Goal: Task Accomplishment & Management: Use online tool/utility

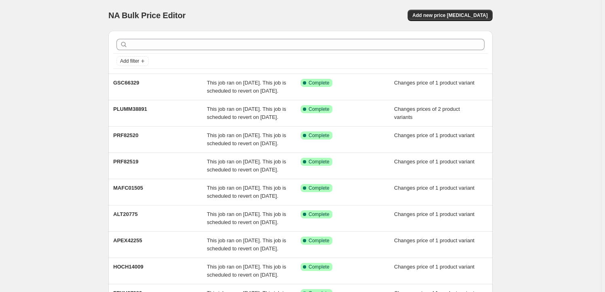
click at [447, 8] on div "NA Bulk Price Editor. This page is ready NA Bulk Price Editor Add new price [ME…" at bounding box center [300, 15] width 384 height 31
click at [452, 23] on div "NA Bulk Price Editor. This page is ready NA Bulk Price Editor Add new price [ME…" at bounding box center [300, 15] width 384 height 31
click at [452, 7] on div "NA Bulk Price Editor. This page is ready NA Bulk Price Editor Add new price [ME…" at bounding box center [300, 15] width 384 height 31
click at [451, 15] on span "Add new price [MEDICAL_DATA]" at bounding box center [450, 15] width 75 height 6
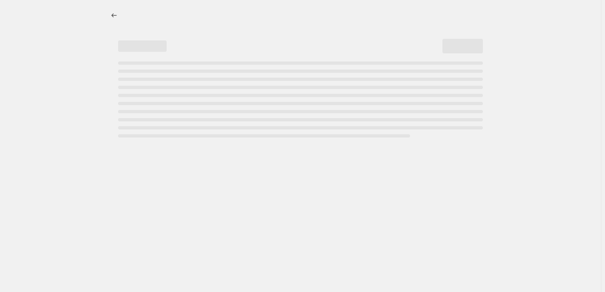
select select "percentage"
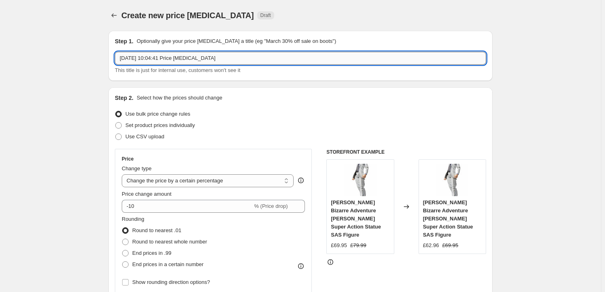
click at [225, 53] on input "[DATE] 10:04:41 Price [MEDICAL_DATA]" at bounding box center [300, 58] width 371 height 13
paste input "MAFC01501"
type input "MAFC01501"
click at [171, 123] on span "Set product prices individually" at bounding box center [160, 125] width 70 height 6
click at [116, 123] on input "Set product prices individually" at bounding box center [115, 122] width 0 height 0
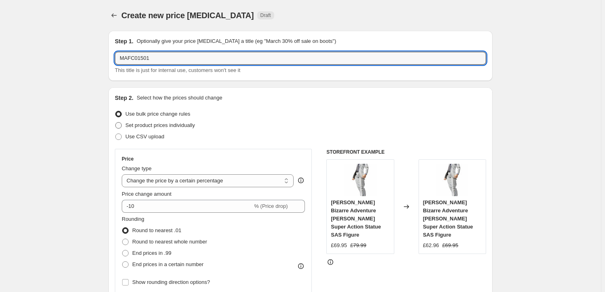
radio input "true"
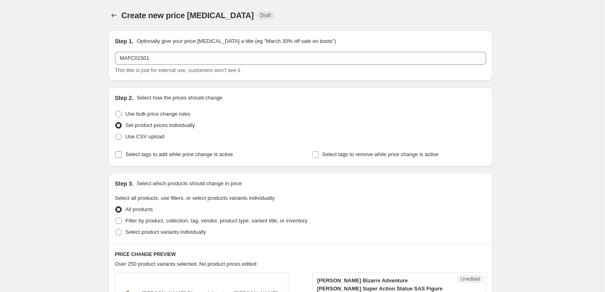
click at [158, 155] on span "Select tags to add while price change is active" at bounding box center [179, 154] width 108 height 6
click at [122, 155] on input "Select tags to add while price change is active" at bounding box center [118, 154] width 6 height 6
checkbox input "true"
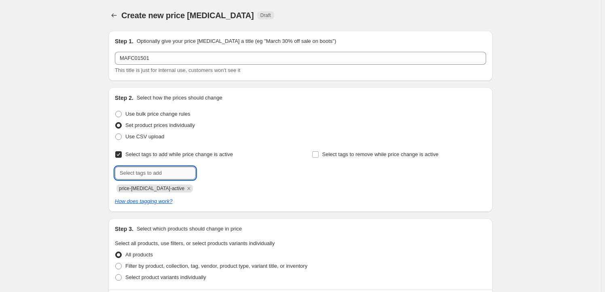
click at [153, 172] on input "text" at bounding box center [155, 173] width 81 height 13
type input "Milestone"
click at [223, 170] on span "Milestone" at bounding box center [225, 173] width 22 height 6
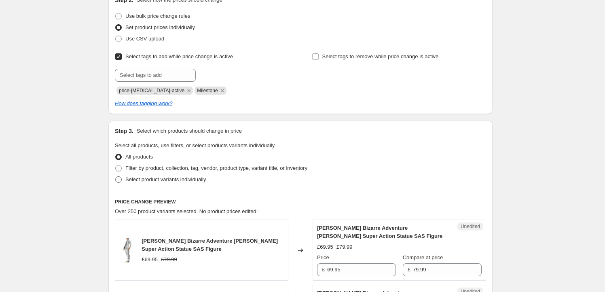
click at [183, 178] on span "Select product variants individually" at bounding box center [165, 179] width 81 height 6
click at [116, 177] on input "Select product variants individually" at bounding box center [115, 176] width 0 height 0
radio input "true"
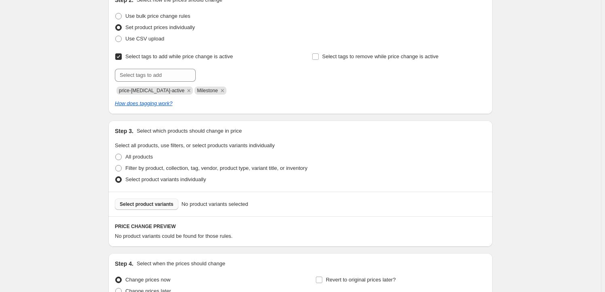
click at [151, 206] on span "Select product variants" at bounding box center [147, 204] width 54 height 6
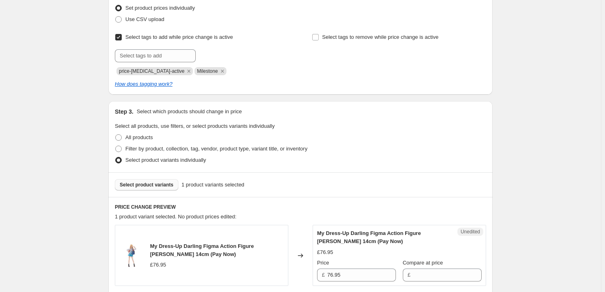
scroll to position [221, 0]
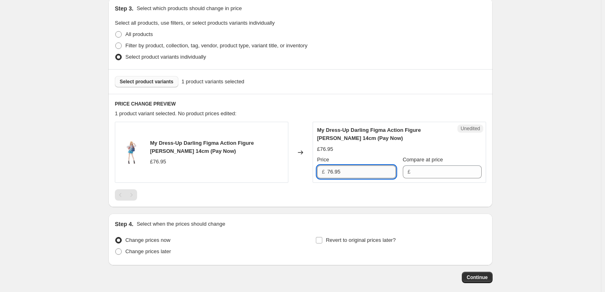
click at [370, 170] on input "76.95" at bounding box center [361, 172] width 69 height 13
type input "76.95"
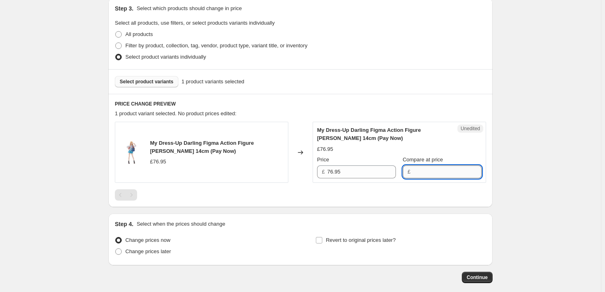
click at [433, 172] on input "Compare at price" at bounding box center [447, 172] width 69 height 13
paste input "76.95"
type input "76.95"
click at [352, 175] on input "76.95" at bounding box center [361, 172] width 69 height 13
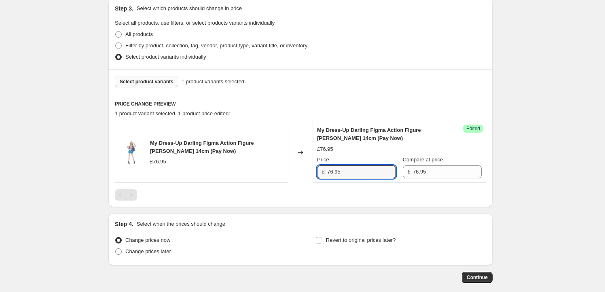
drag, startPoint x: 332, startPoint y: 171, endPoint x: 314, endPoint y: 168, distance: 18.9
click at [314, 168] on div "My Dress-Up Darling Figma Action Figure [PERSON_NAME] 14cm (Pay Now) £76.95 Cha…" at bounding box center [300, 152] width 371 height 61
type input "69.95"
click at [338, 241] on span "Revert to original prices later?" at bounding box center [361, 240] width 70 height 6
click at [323, 241] on input "Revert to original prices later?" at bounding box center [319, 240] width 6 height 6
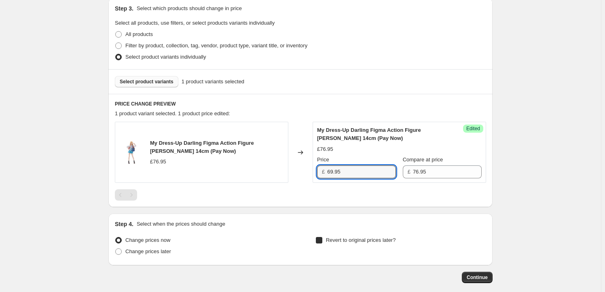
checkbox input "true"
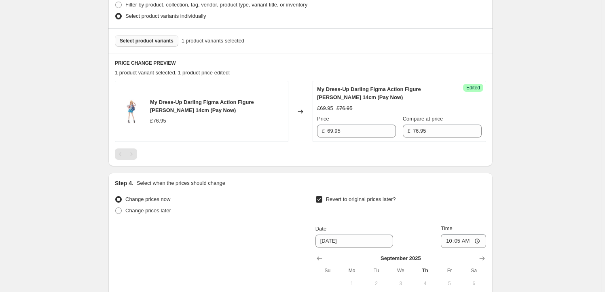
scroll to position [343, 0]
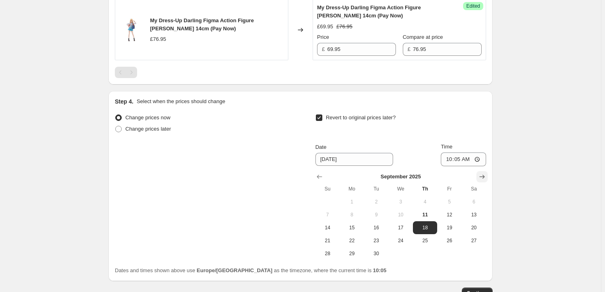
click at [482, 175] on icon "Show next month, October 2025" at bounding box center [482, 177] width 8 height 8
click at [403, 228] on span "15" at bounding box center [401, 228] width 18 height 6
type input "[DATE]"
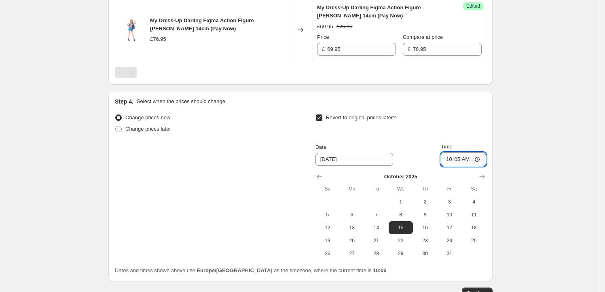
click at [460, 160] on input "10:05" at bounding box center [463, 160] width 45 height 14
type input "23:59"
click at [520, 194] on div "Create new price [MEDICAL_DATA]. This page is ready Create new price [MEDICAL_D…" at bounding box center [300, 3] width 601 height 692
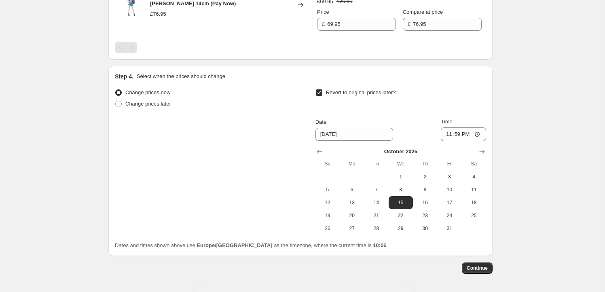
scroll to position [399, 0]
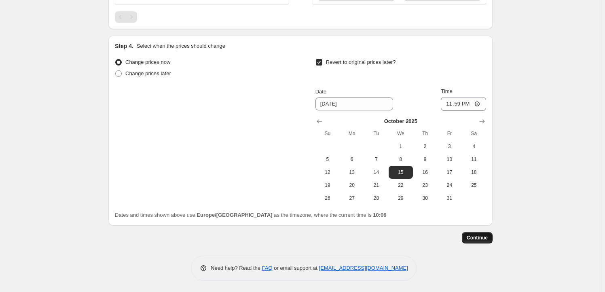
click at [479, 238] on span "Continue" at bounding box center [477, 238] width 21 height 6
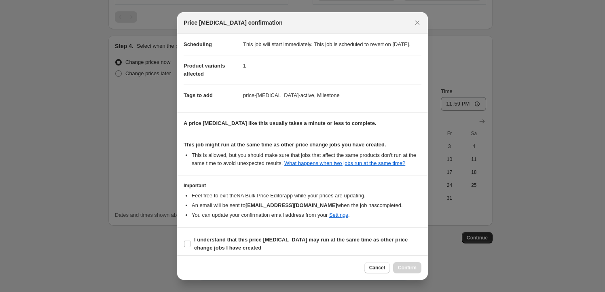
scroll to position [26, 0]
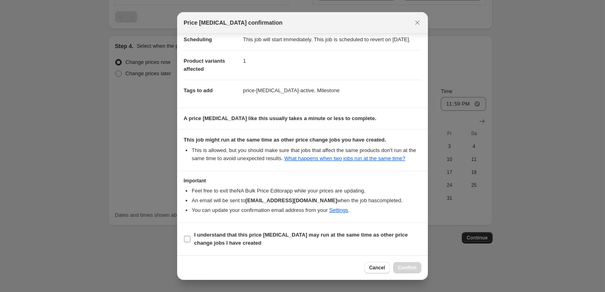
click at [201, 237] on b "I understand that this price [MEDICAL_DATA] may run at the same time as other p…" at bounding box center [301, 239] width 214 height 14
click at [191, 237] on input "I understand that this price [MEDICAL_DATA] may run at the same time as other p…" at bounding box center [187, 239] width 6 height 6
checkbox input "true"
click at [408, 265] on button "Confirm" at bounding box center [407, 267] width 28 height 11
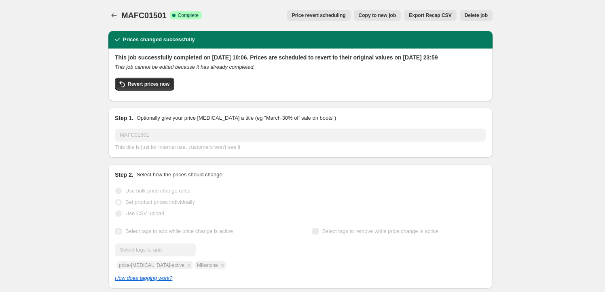
click at [370, 12] on button "Copy to new job" at bounding box center [377, 15] width 47 height 11
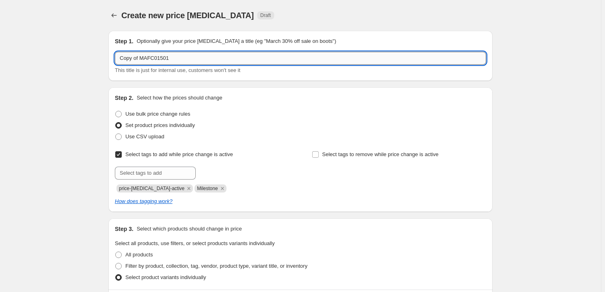
click at [176, 56] on input "Copy of MAFC01501" at bounding box center [300, 58] width 371 height 13
paste input "PLUMM38907"
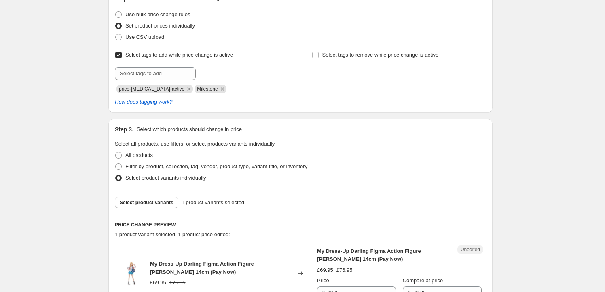
scroll to position [172, 0]
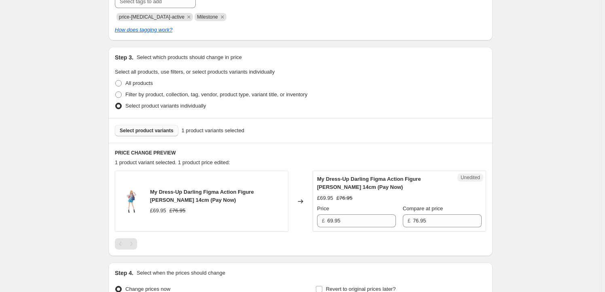
type input "PLUMM38907"
click at [145, 134] on button "Select product variants" at bounding box center [147, 130] width 64 height 11
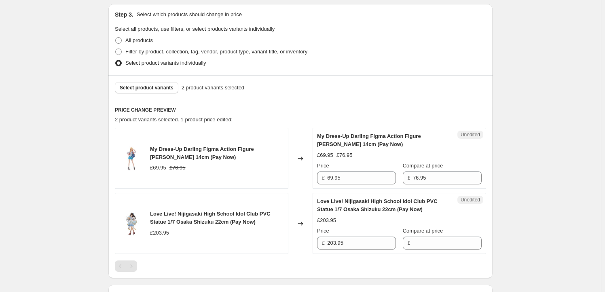
scroll to position [221, 0]
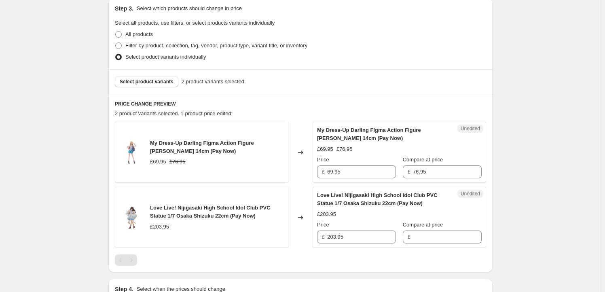
click at [154, 144] on span "My Dress-Up Darling Figma Action Figure [PERSON_NAME] 14cm (Pay Now)" at bounding box center [202, 147] width 104 height 14
drag, startPoint x: 154, startPoint y: 144, endPoint x: 183, endPoint y: 153, distance: 30.5
click at [183, 153] on span "My Dress-Up Darling Figma Action Figure [PERSON_NAME] 14cm (Pay Now)" at bounding box center [202, 147] width 104 height 14
copy span "My Dress-Up Darling Figma Action Figure [PERSON_NAME] 14cm"
click at [154, 81] on span "Select product variants" at bounding box center [147, 82] width 54 height 6
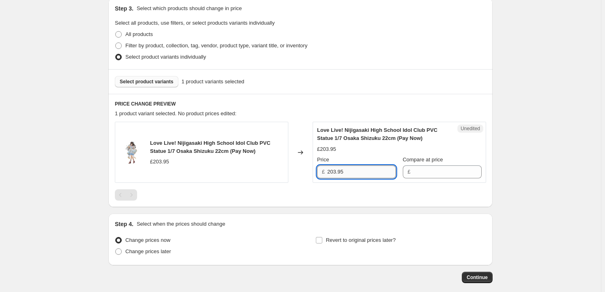
click at [350, 171] on input "203.95" at bounding box center [361, 172] width 69 height 13
type input "203.95"
click at [426, 171] on input "Compare at price" at bounding box center [447, 172] width 69 height 13
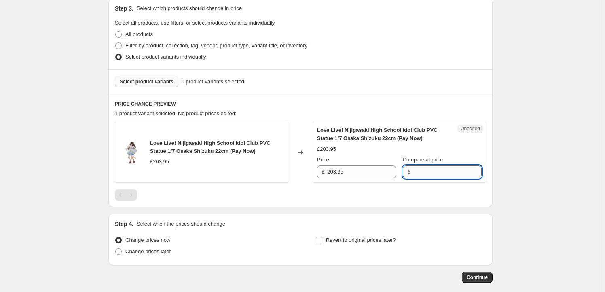
paste input "203.95"
type input "203.95"
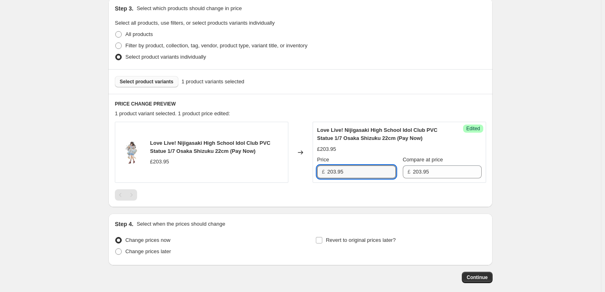
drag, startPoint x: 337, startPoint y: 171, endPoint x: 297, endPoint y: 170, distance: 39.3
click at [297, 170] on div "Love Live! Nijigasaki High School Idol Club PVC Statue 1/7 Osaka Shizuku 22cm (…" at bounding box center [300, 152] width 371 height 61
type input "189.95"
click at [346, 235] on label "Revert to original prices later?" at bounding box center [356, 240] width 81 height 11
click at [323, 237] on input "Revert to original prices later?" at bounding box center [319, 240] width 6 height 6
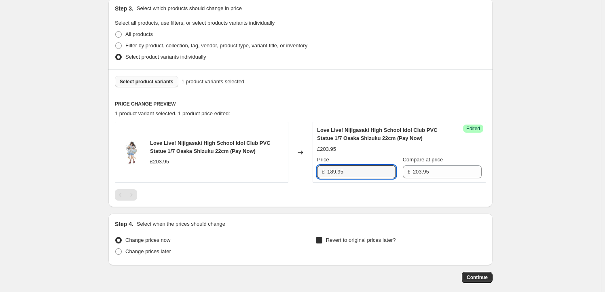
checkbox input "true"
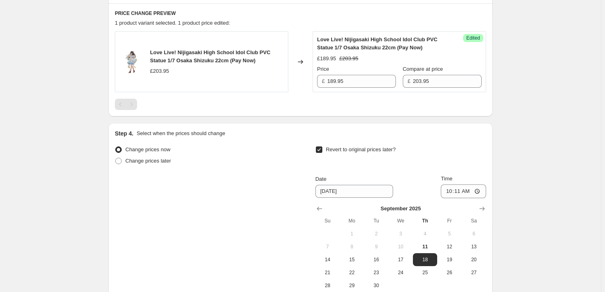
scroll to position [368, 0]
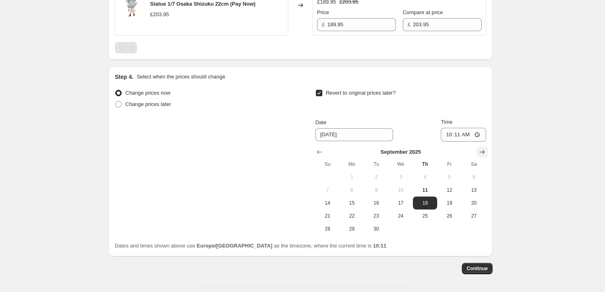
click at [482, 152] on icon "Show next month, October 2025" at bounding box center [482, 152] width 5 height 4
click at [324, 149] on icon "Show previous month, September 2025" at bounding box center [320, 152] width 8 height 8
click at [424, 215] on span "25" at bounding box center [425, 216] width 18 height 6
type input "[DATE]"
click at [462, 135] on input "10:11" at bounding box center [463, 135] width 45 height 14
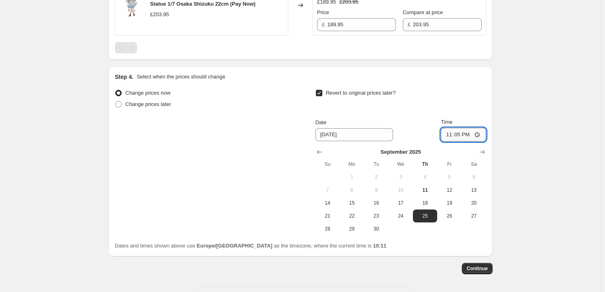
type input "23:59"
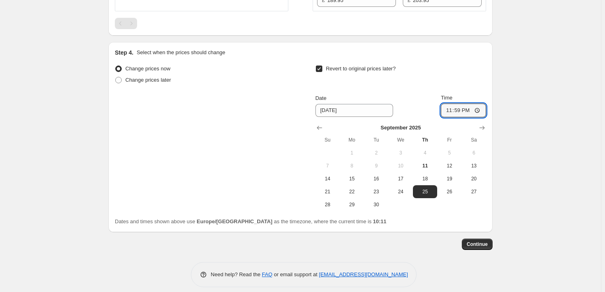
scroll to position [399, 0]
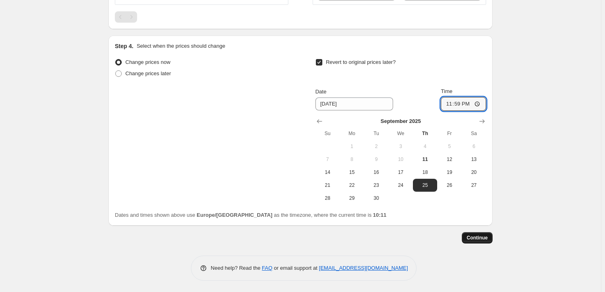
click at [486, 238] on span "Continue" at bounding box center [477, 238] width 21 height 6
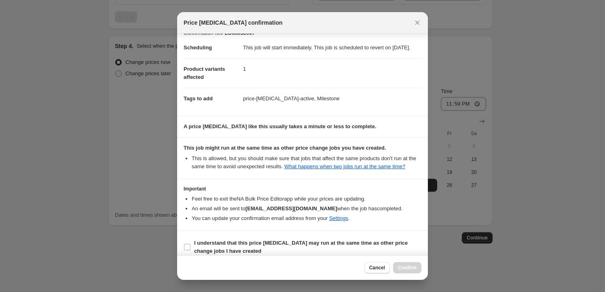
scroll to position [26, 0]
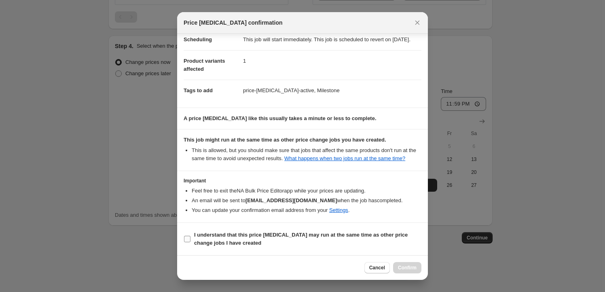
click at [212, 238] on b "I understand that this price [MEDICAL_DATA] may run at the same time as other p…" at bounding box center [301, 239] width 214 height 14
click at [191, 238] on input "I understand that this price [MEDICAL_DATA] may run at the same time as other p…" at bounding box center [187, 239] width 6 height 6
checkbox input "true"
click at [411, 269] on span "Confirm" at bounding box center [407, 268] width 19 height 6
